Goal: Task Accomplishment & Management: Manage account settings

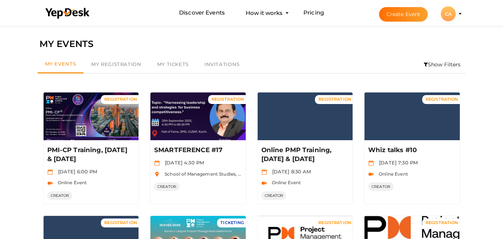
scroll to position [209, 0]
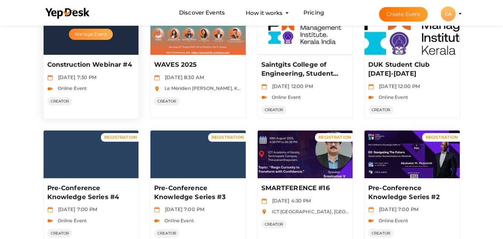
click at [99, 34] on button "Manage Event" at bounding box center [91, 34] width 44 height 11
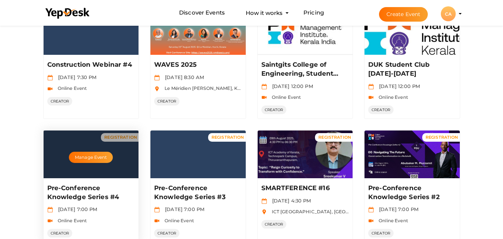
click at [113, 161] on div "Manage Event" at bounding box center [91, 154] width 95 height 48
click at [95, 155] on button "Manage Event" at bounding box center [91, 157] width 44 height 11
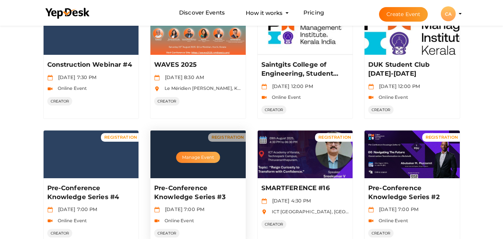
click at [196, 159] on button "Manage Event" at bounding box center [198, 157] width 44 height 11
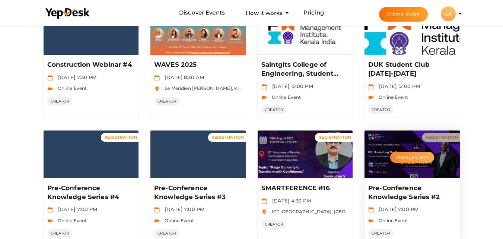
click at [425, 159] on button "Manage Event" at bounding box center [412, 157] width 44 height 11
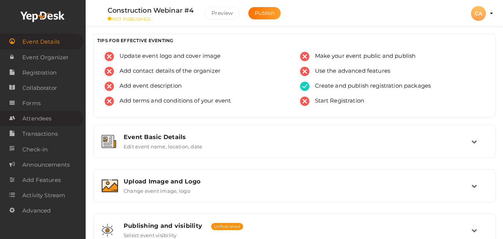
click at [33, 121] on span "Attendees" at bounding box center [36, 118] width 29 height 15
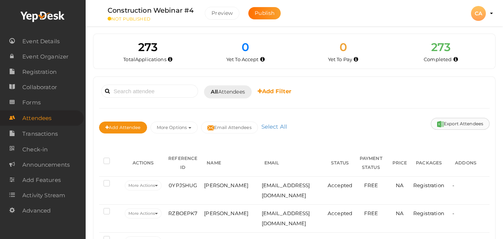
click at [455, 121] on button "Export Attendees" at bounding box center [460, 124] width 59 height 12
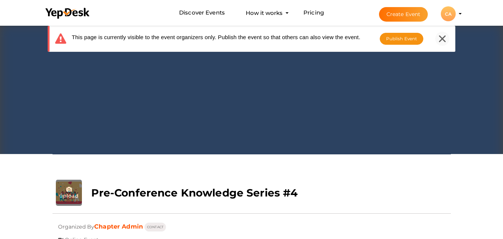
click at [443, 41] on icon at bounding box center [442, 38] width 7 height 7
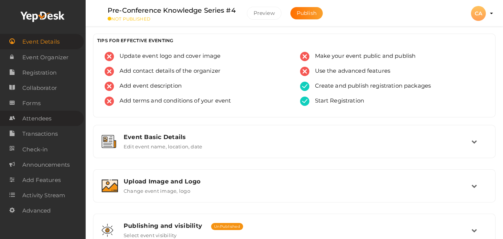
click at [42, 118] on span "Attendees" at bounding box center [36, 118] width 29 height 15
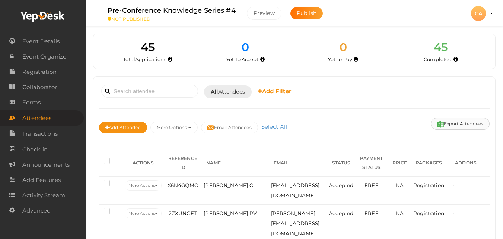
click at [462, 126] on button "Export Attendees" at bounding box center [460, 124] width 59 height 12
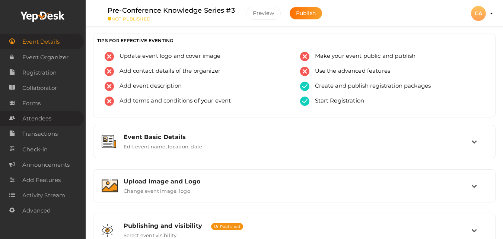
click at [40, 123] on span "Attendees" at bounding box center [36, 118] width 29 height 15
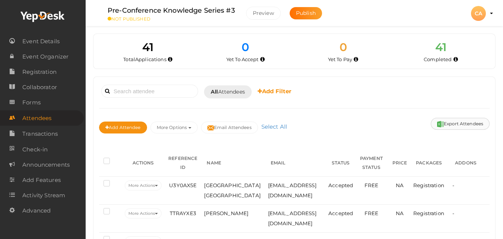
click at [456, 121] on button "Export Attendees" at bounding box center [460, 124] width 59 height 12
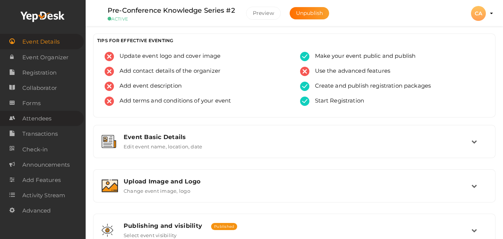
click at [50, 121] on span "Attendees" at bounding box center [36, 118] width 29 height 15
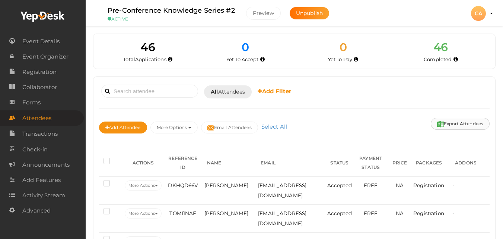
click at [458, 123] on button "Export Attendees" at bounding box center [460, 124] width 59 height 12
